Goal: Task Accomplishment & Management: Manage account settings

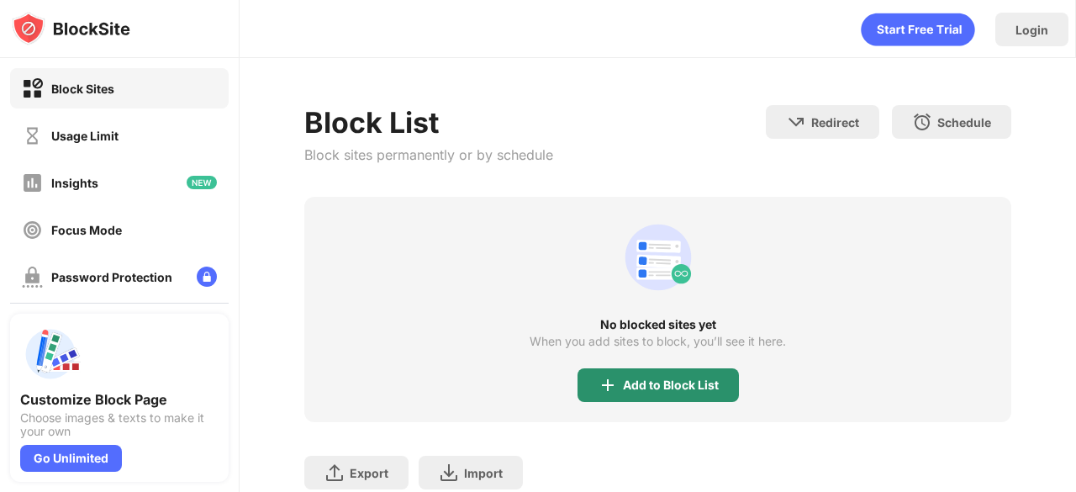
click at [715, 387] on div "Add to Block List" at bounding box center [658, 385] width 161 height 34
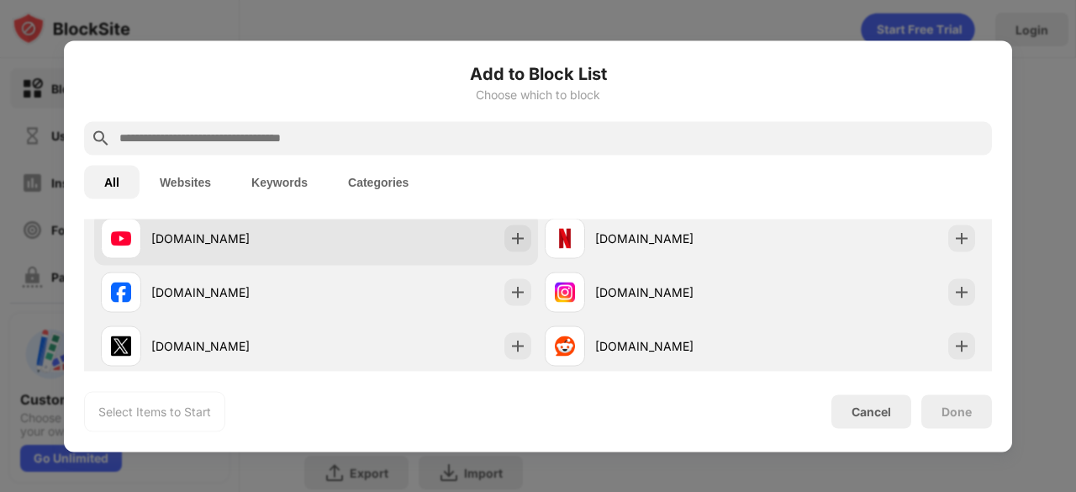
scroll to position [299, 0]
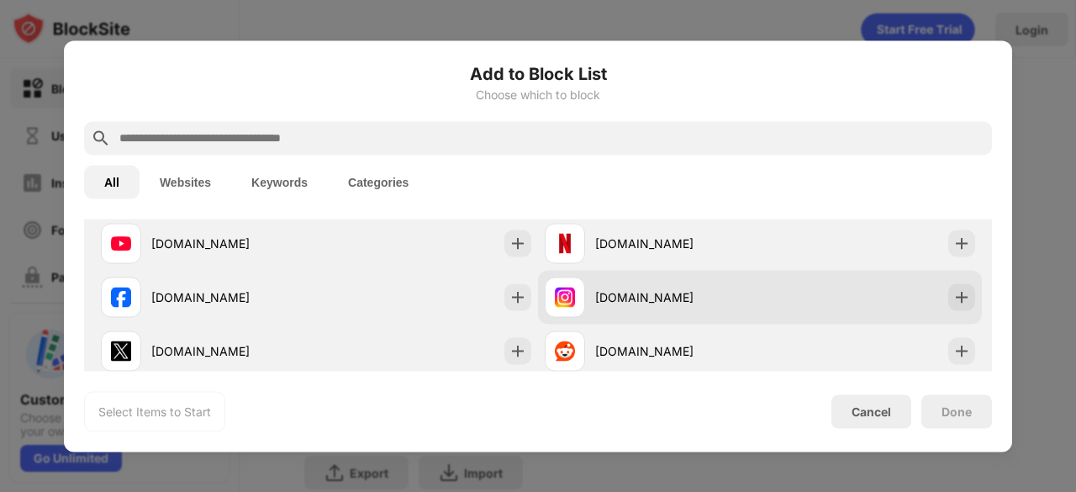
click at [649, 288] on div "[DOMAIN_NAME]" at bounding box center [677, 297] width 165 height 18
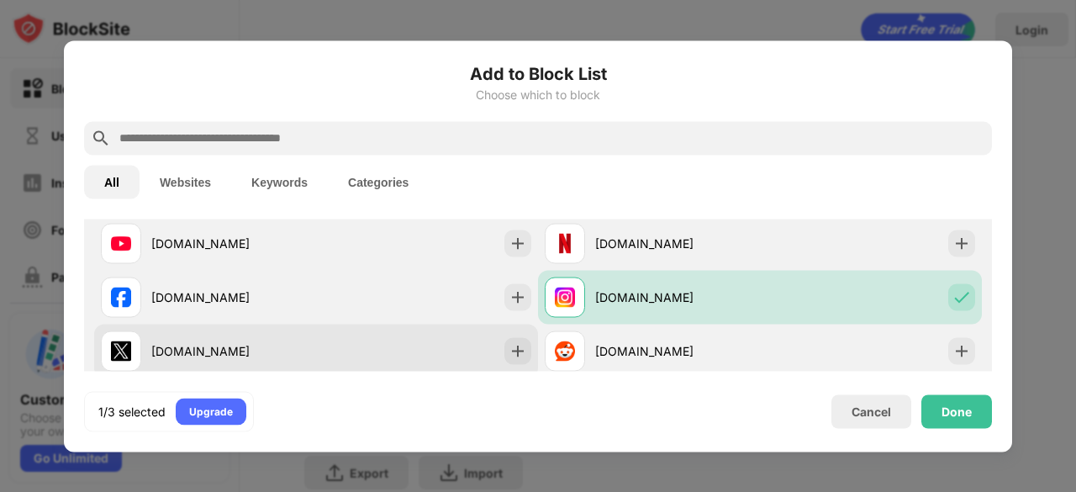
click at [473, 346] on div "[DOMAIN_NAME]" at bounding box center [316, 351] width 444 height 54
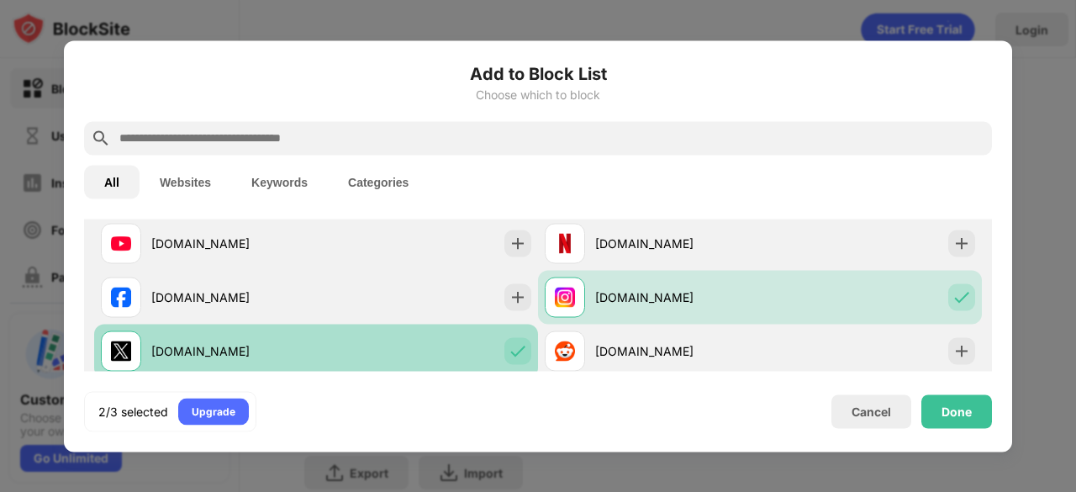
scroll to position [337, 0]
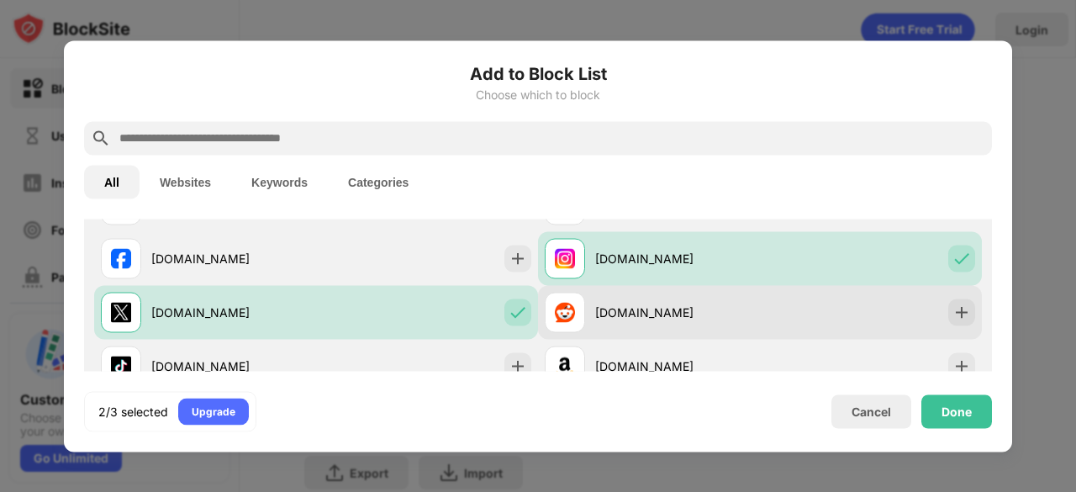
click at [600, 332] on div "[DOMAIN_NAME]" at bounding box center [760, 312] width 444 height 54
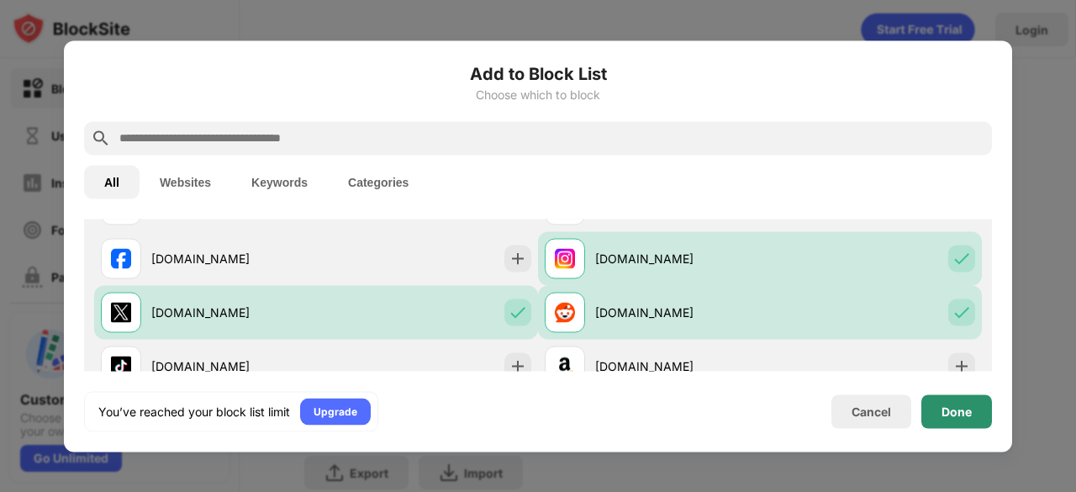
click at [963, 423] on div "Done" at bounding box center [957, 411] width 71 height 34
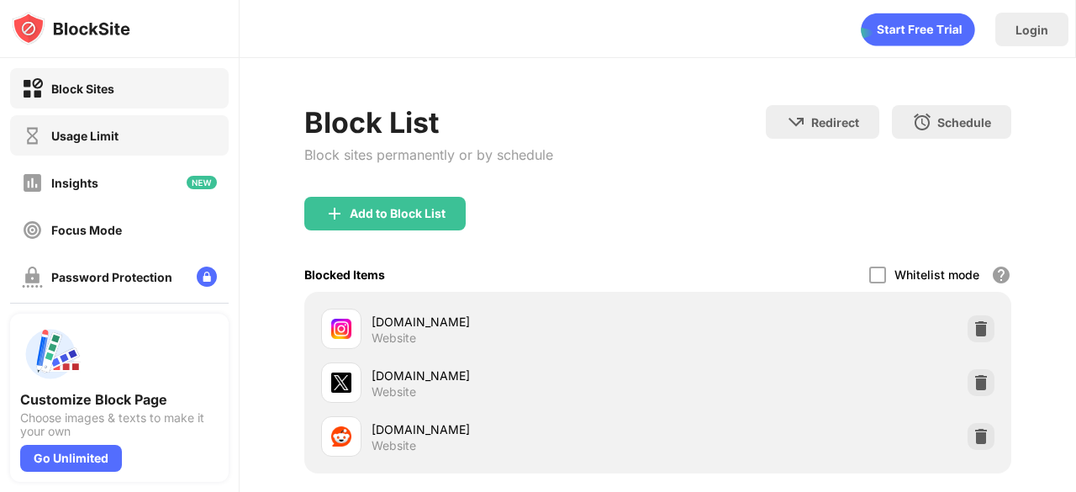
click at [156, 117] on div "Usage Limit" at bounding box center [119, 135] width 219 height 40
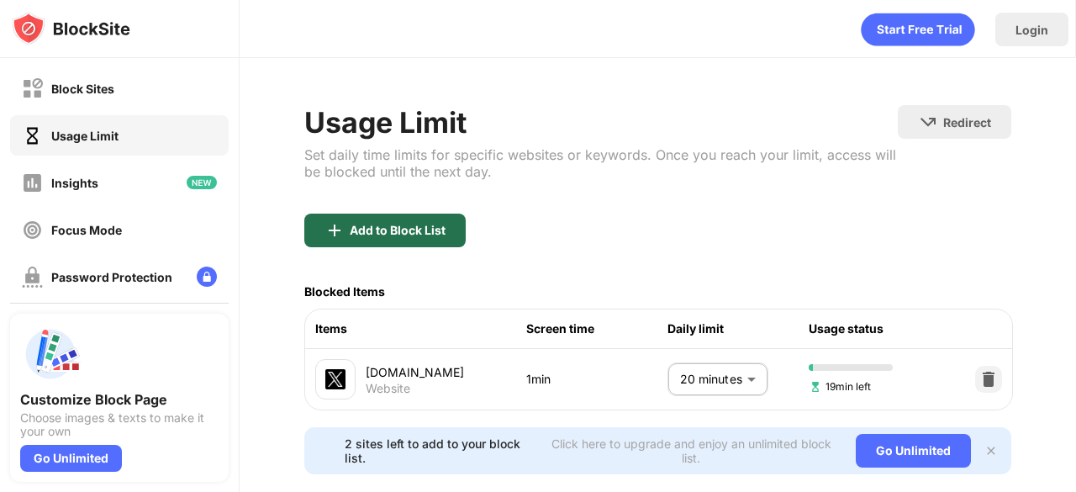
click at [354, 243] on div "Add to Block List" at bounding box center [384, 231] width 161 height 34
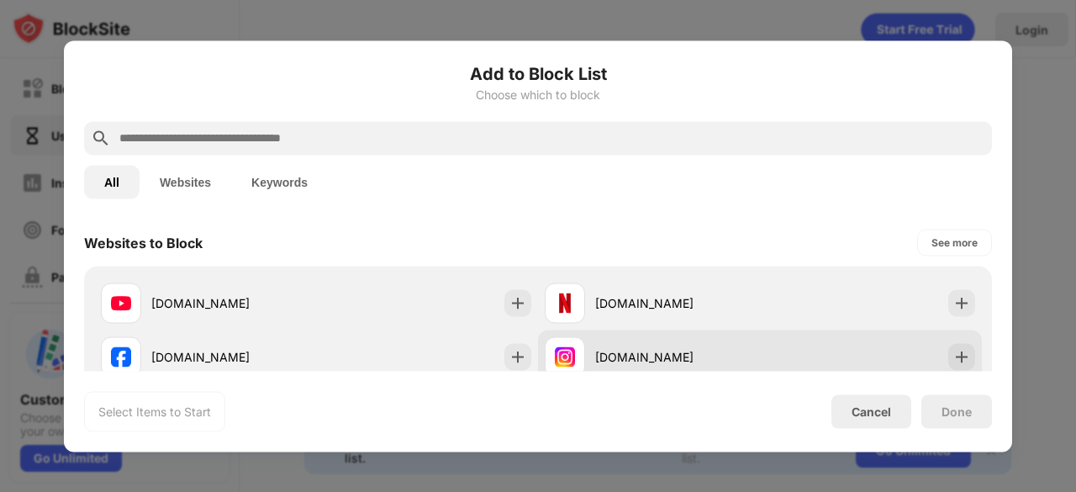
click at [583, 364] on div "[DOMAIN_NAME]" at bounding box center [652, 356] width 215 height 40
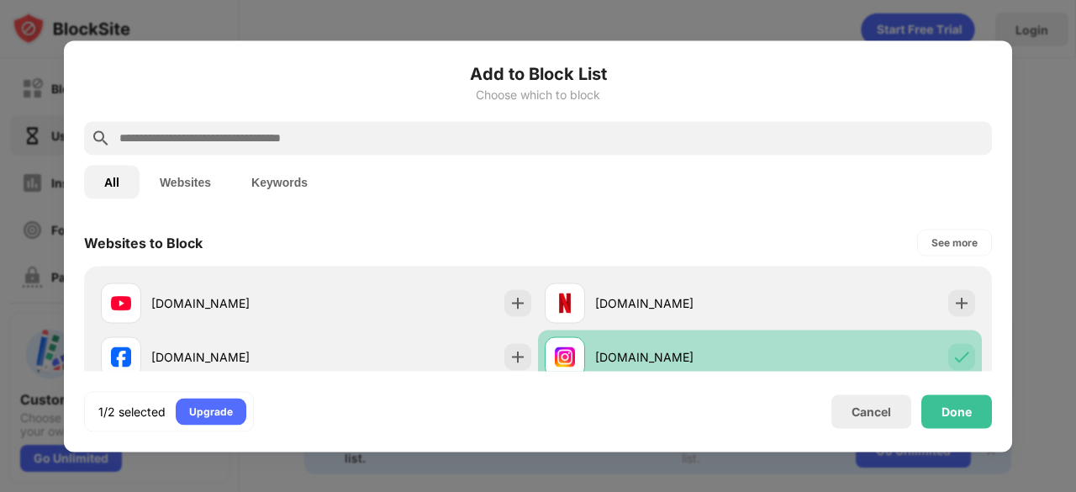
scroll to position [82, 0]
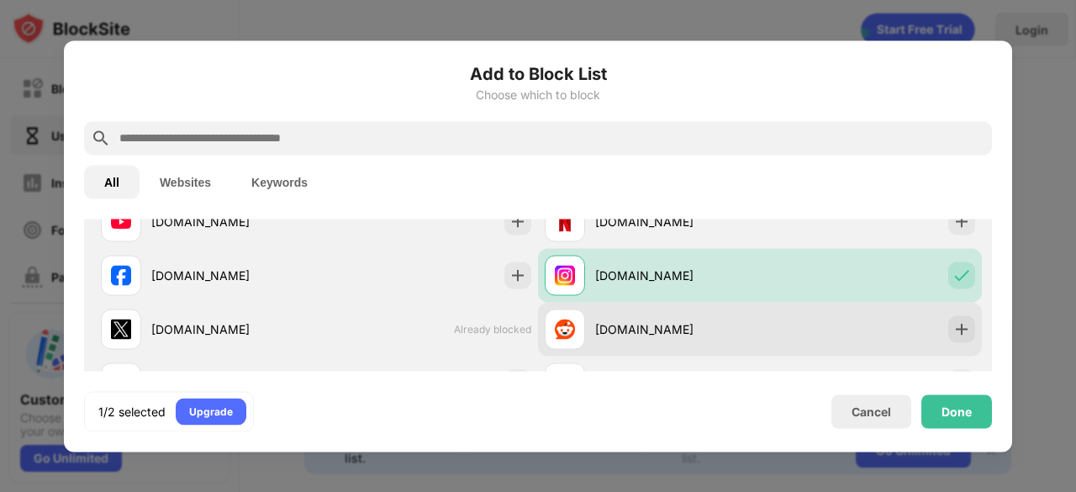
click at [596, 344] on div "[DOMAIN_NAME]" at bounding box center [652, 329] width 215 height 40
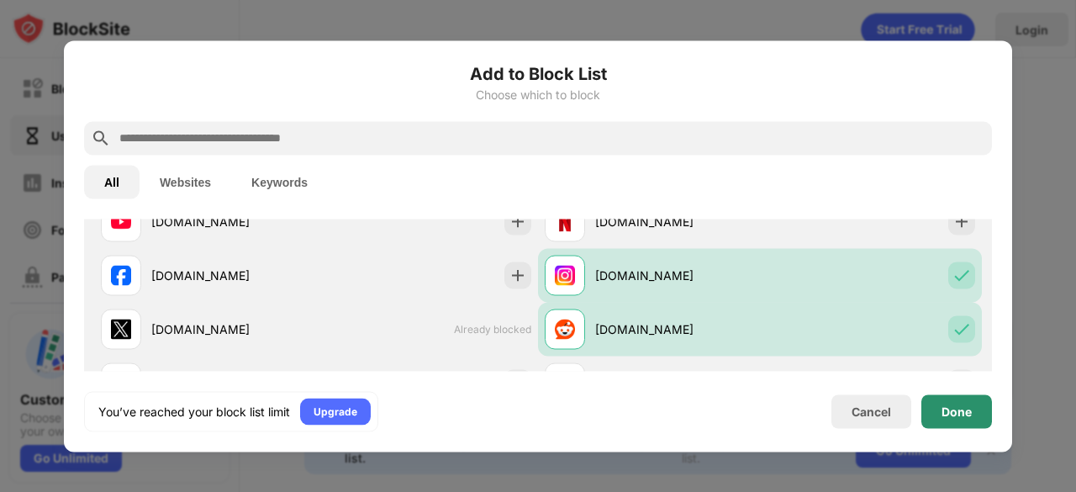
click at [970, 406] on div "Done" at bounding box center [957, 410] width 30 height 13
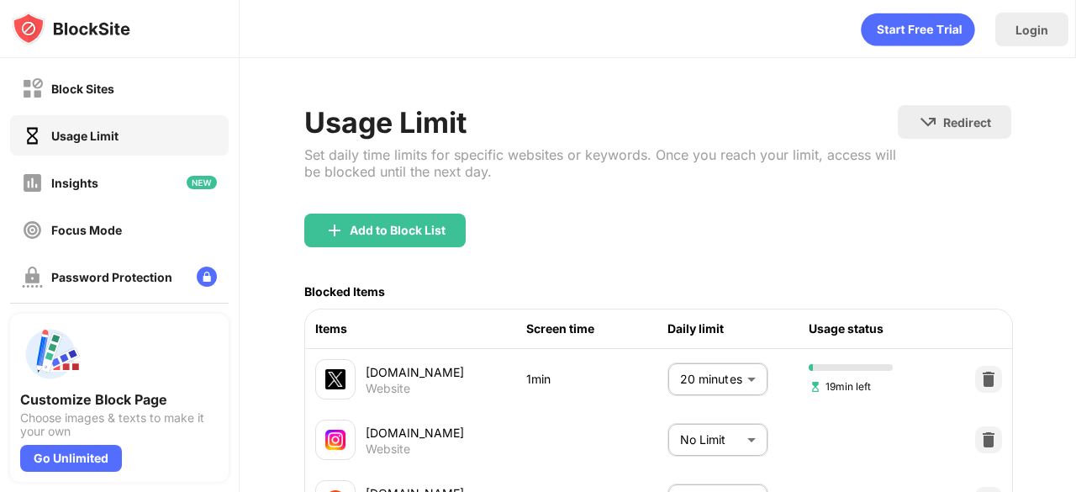
click at [695, 452] on body "Block Sites Usage Limit Insights Focus Mode Password Protection Custom Block Pa…" at bounding box center [538, 246] width 1076 height 492
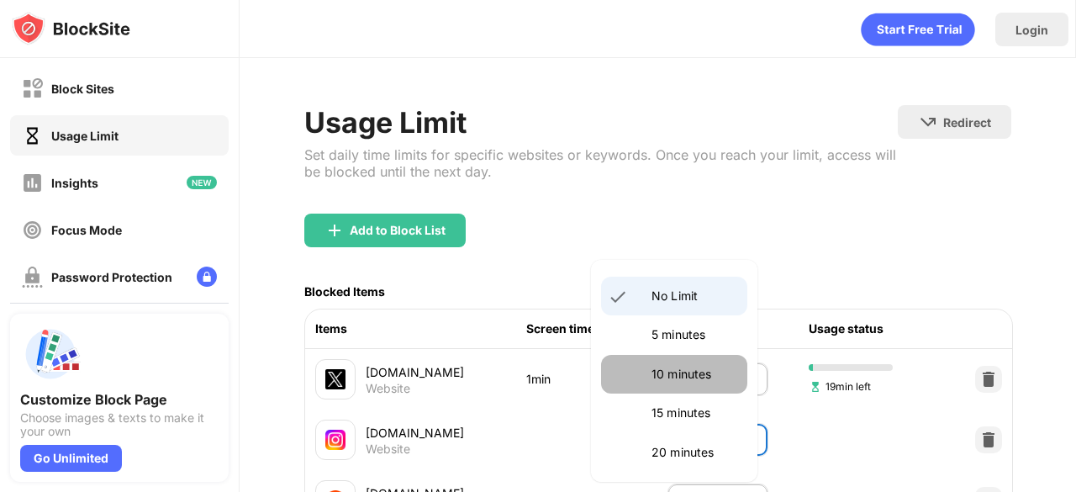
click at [685, 380] on p "10 minutes" at bounding box center [695, 374] width 86 height 18
type input "**"
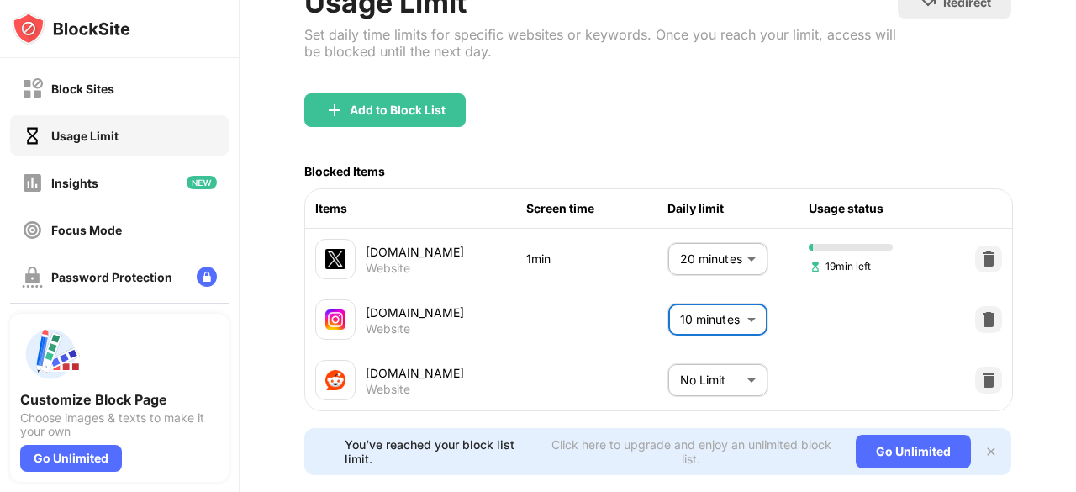
scroll to position [125, 0]
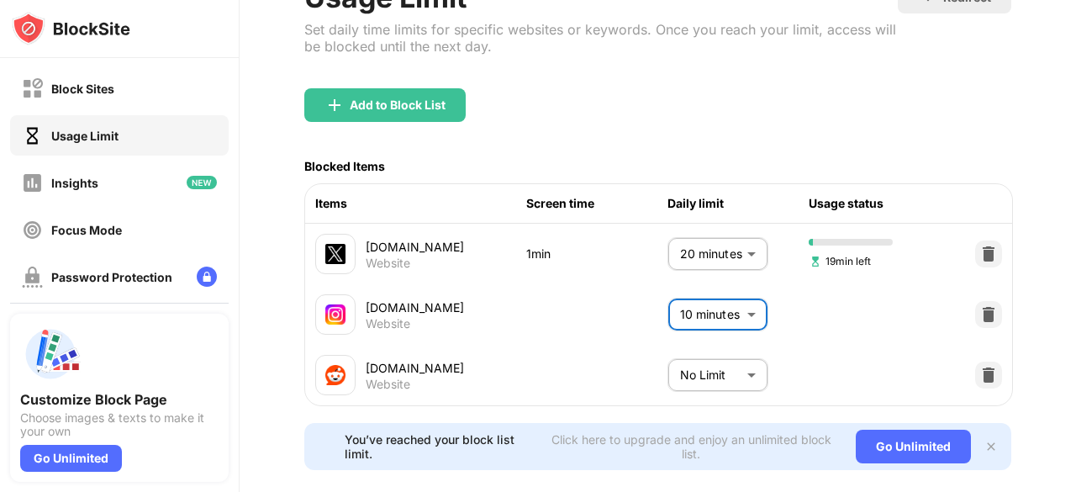
click at [690, 383] on body "Block Sites Usage Limit Insights Focus Mode Password Protection Custom Block Pa…" at bounding box center [538, 246] width 1076 height 492
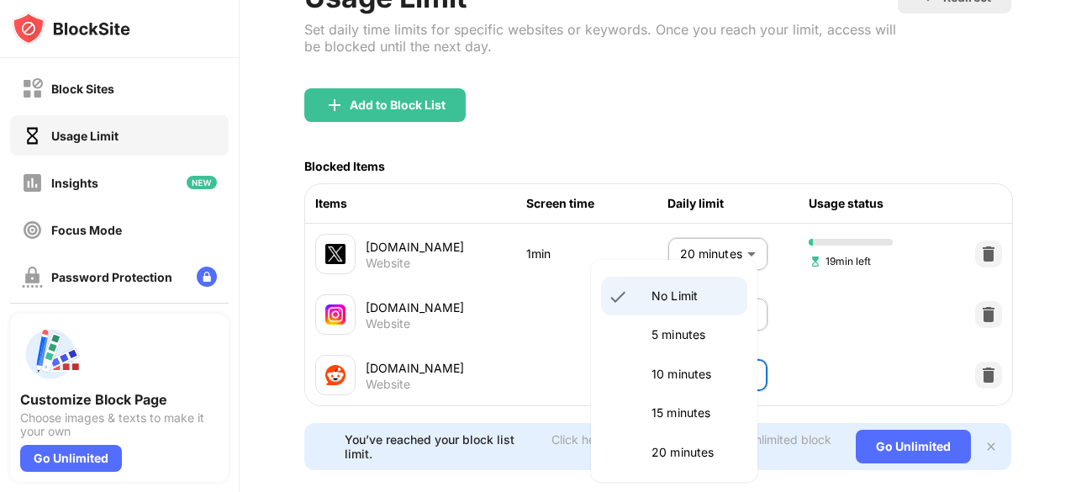
click at [668, 339] on p "5 minutes" at bounding box center [695, 334] width 86 height 18
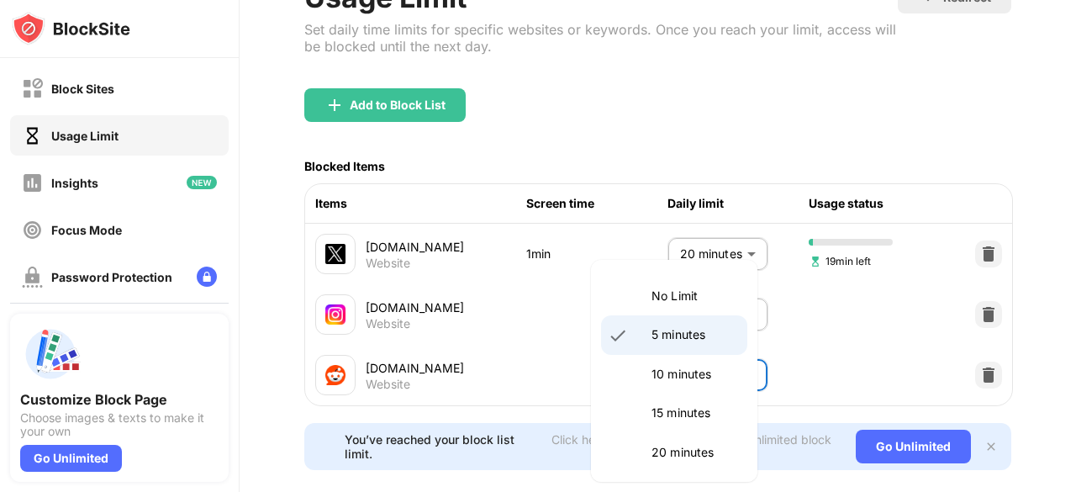
click at [679, 361] on body "Block Sites Usage Limit Insights Focus Mode Password Protection Custom Block Pa…" at bounding box center [538, 246] width 1076 height 492
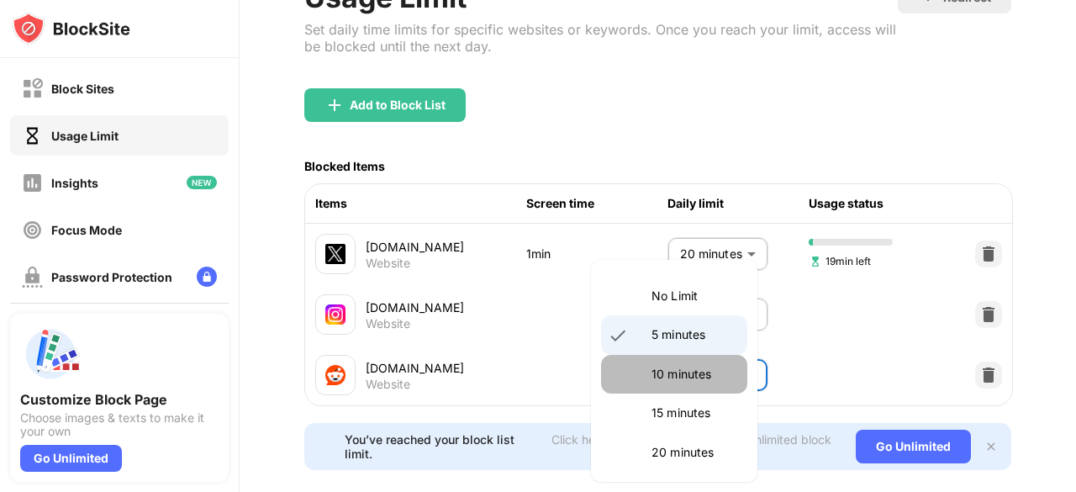
click at [681, 384] on li "10 minutes" at bounding box center [674, 374] width 146 height 39
type input "**"
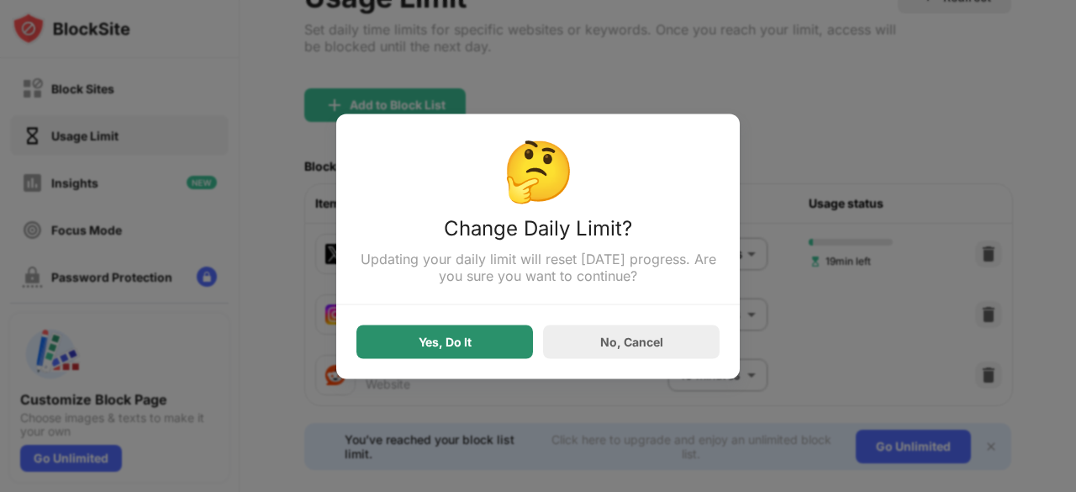
click at [513, 336] on div "Yes, Do It" at bounding box center [445, 342] width 177 height 34
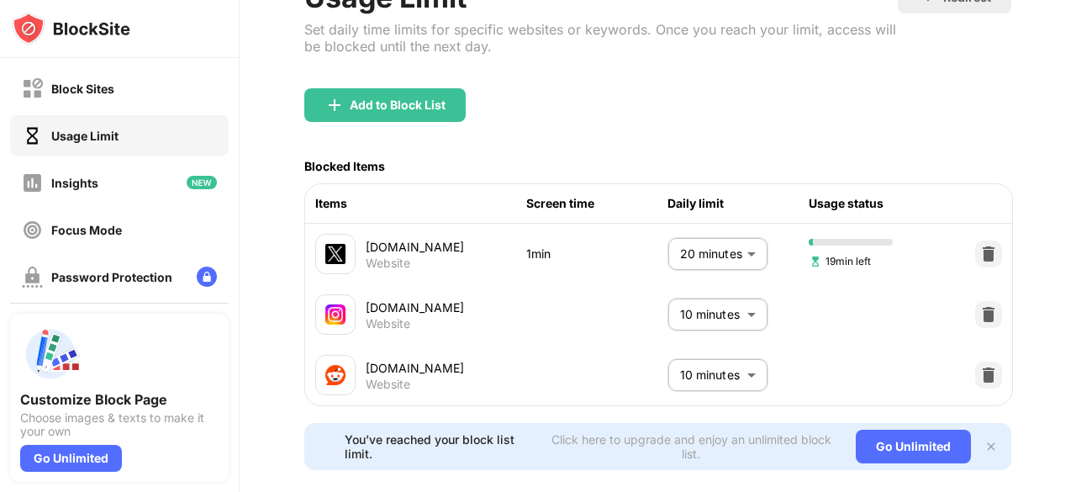
click at [620, 23] on div "Set daily time limits for specific websites or keywords. Once you reach your li…" at bounding box center [601, 38] width 594 height 34
